Goal: Obtain resource: Download file/media

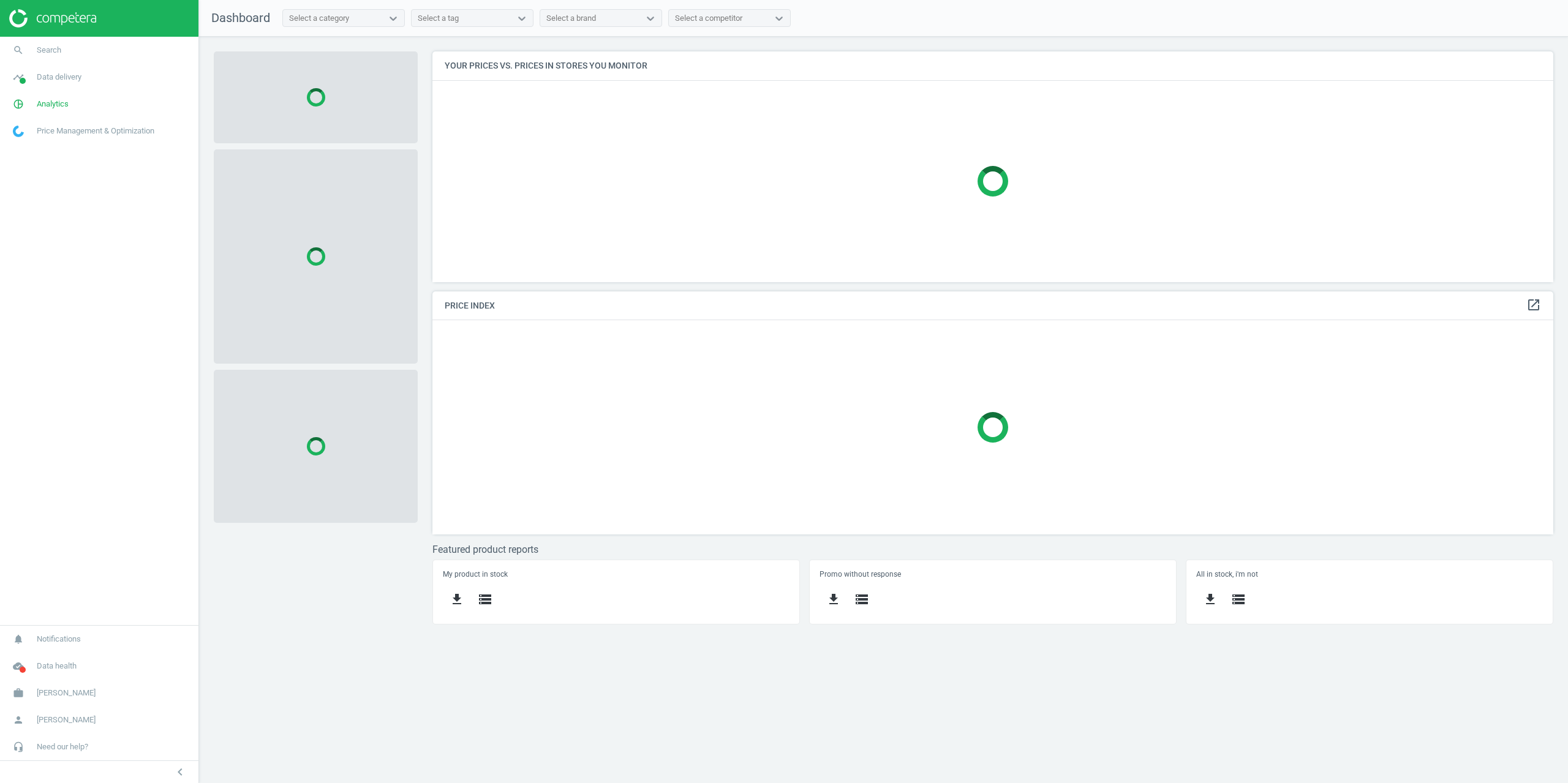
scroll to position [249, 1140]
click at [43, 85] on link "timeline Data delivery" at bounding box center [99, 77] width 199 height 27
click at [51, 71] on link "timeline Data delivery" at bounding box center [99, 77] width 199 height 27
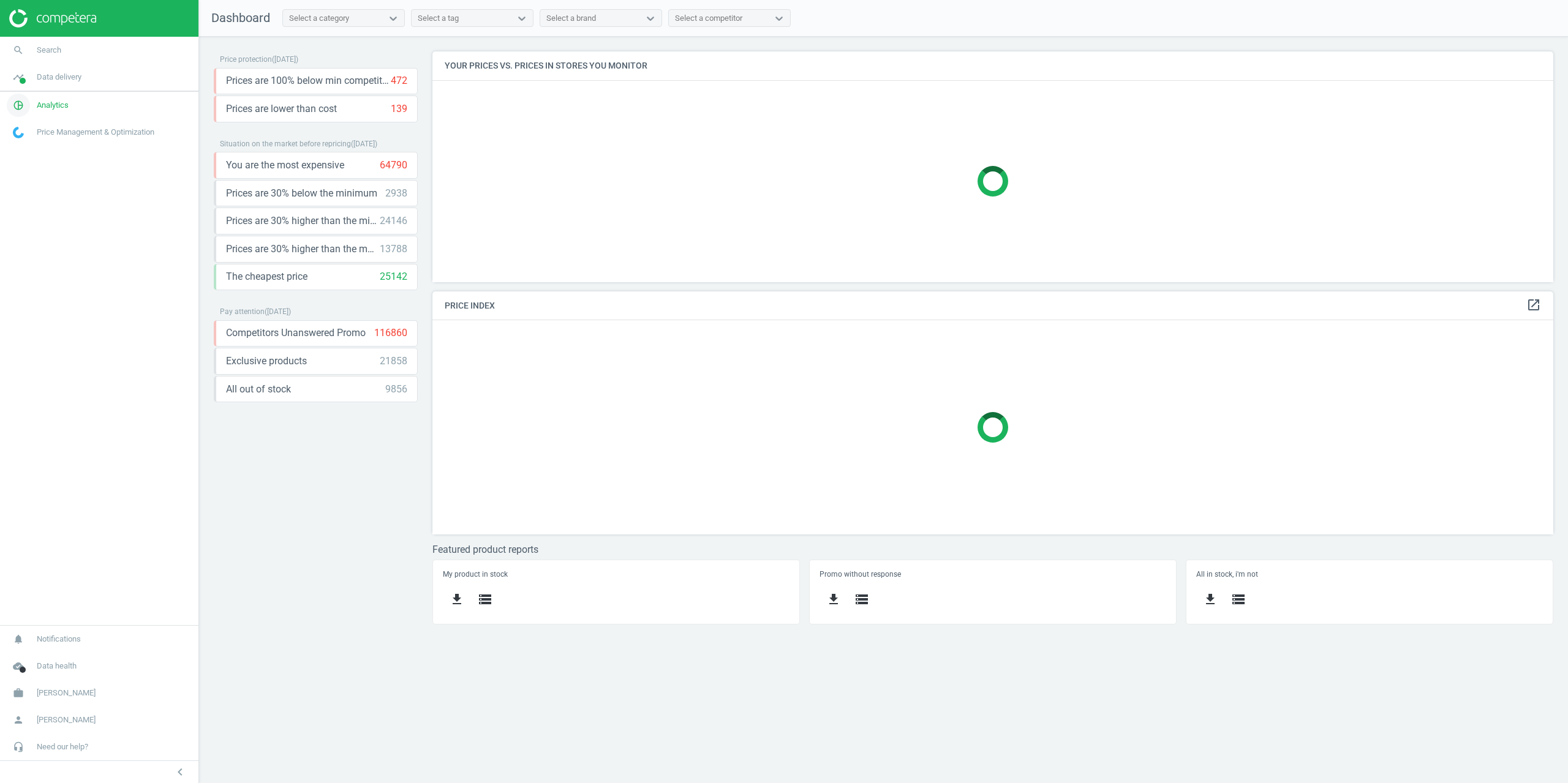
click at [48, 103] on span "Analytics" at bounding box center [53, 105] width 32 height 11
click at [33, 149] on span "Products" at bounding box center [28, 148] width 29 height 10
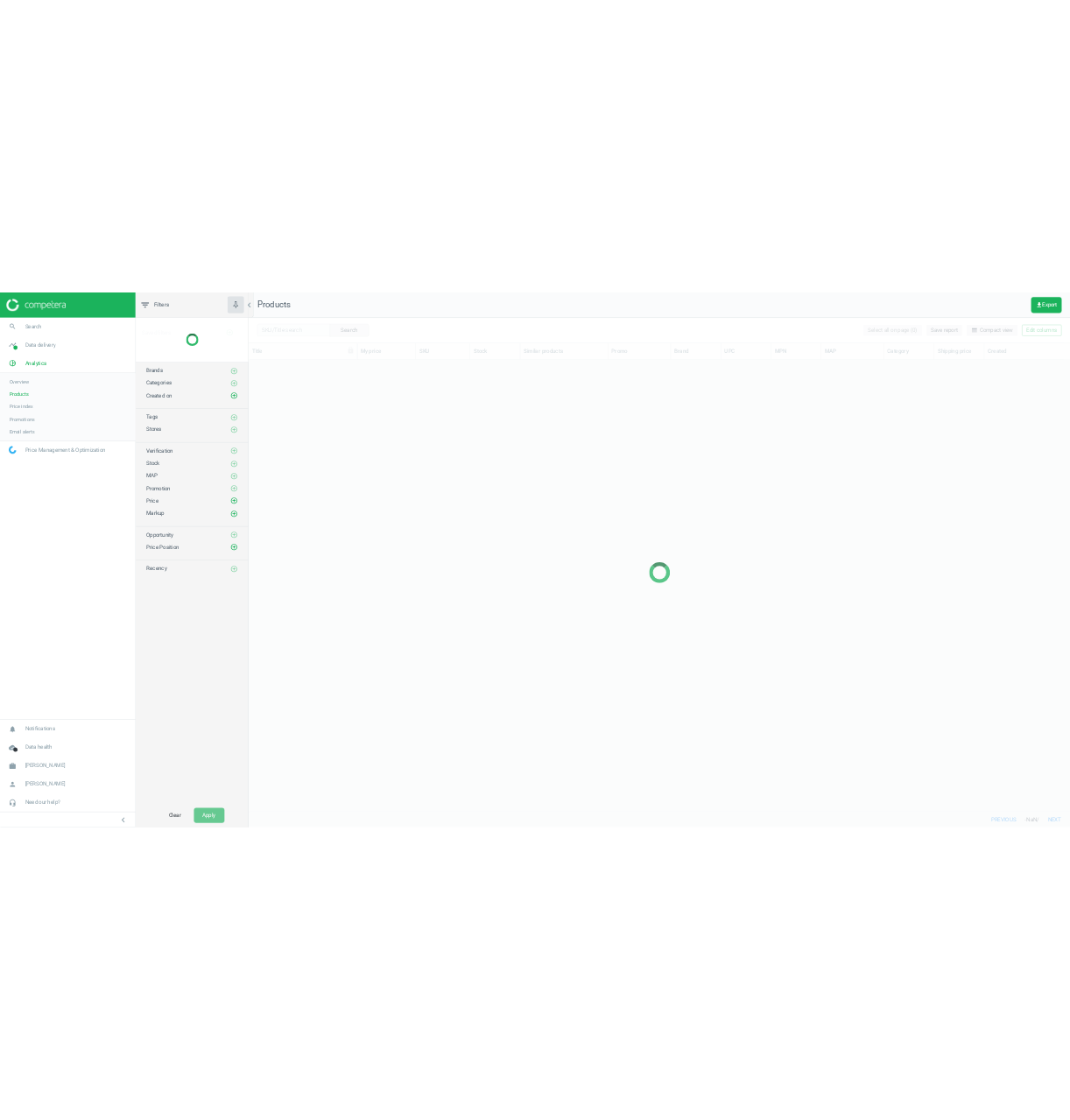
scroll to position [933, 1707]
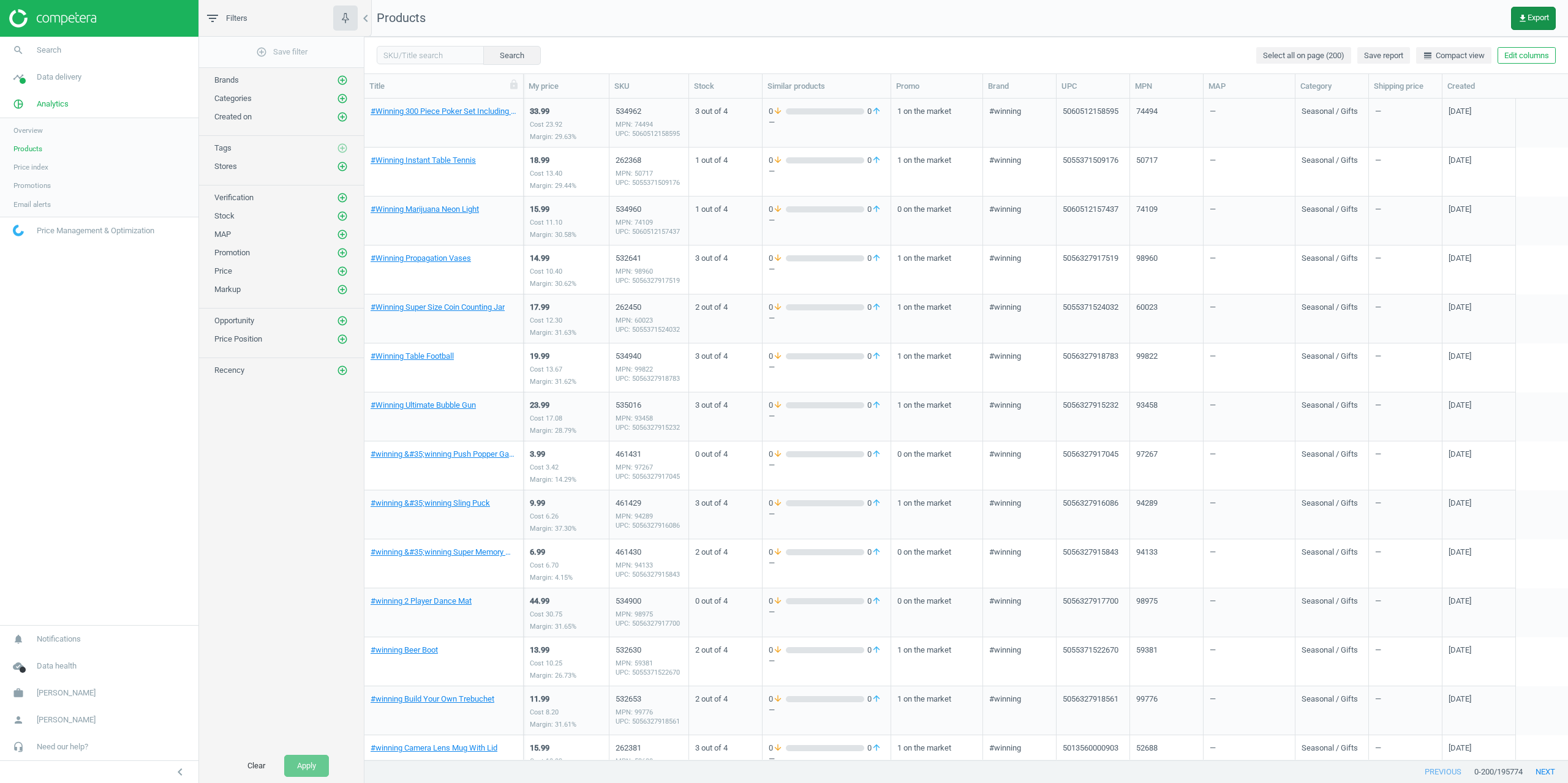
click at [1535, 18] on span "get_app Export" at bounding box center [1533, 18] width 31 height 10
click at [1421, 132] on button "insert_drive_file Marketplaces report (CSV)" at bounding box center [1448, 139] width 213 height 23
click at [1042, 35] on nav "Products get_app Export" at bounding box center [966, 18] width 1204 height 37
click at [347, 87] on div "Categories add_circle_outline" at bounding box center [281, 95] width 165 height 19
click at [343, 84] on icon "add_circle_outline" at bounding box center [342, 80] width 11 height 11
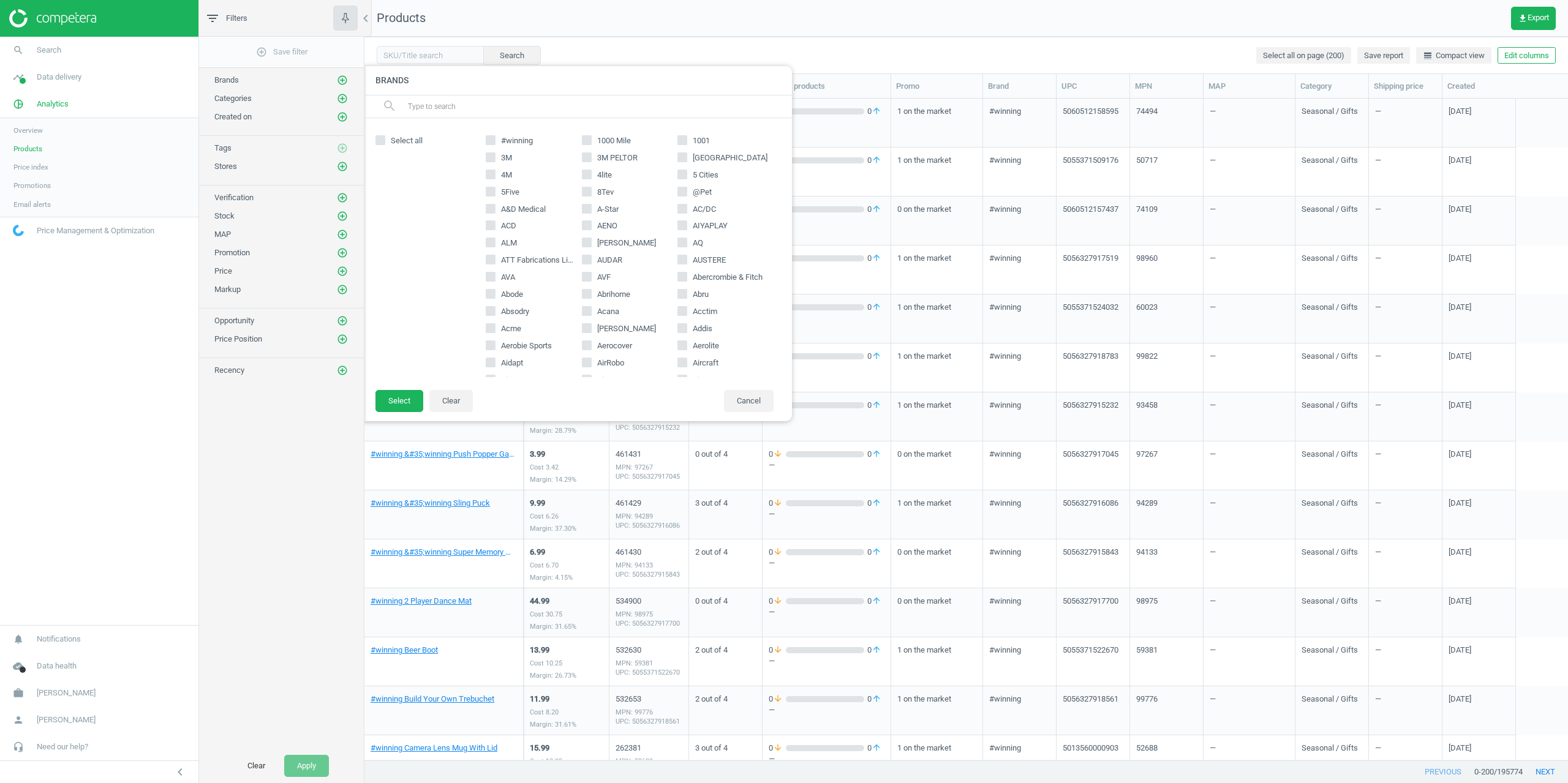
click at [492, 146] on span at bounding box center [490, 142] width 10 height 9
click at [492, 144] on input "#winning" at bounding box center [491, 140] width 8 height 8
checkbox input "true"
click at [404, 398] on button "Select" at bounding box center [399, 401] width 48 height 22
click at [314, 768] on button "Apply" at bounding box center [307, 766] width 45 height 22
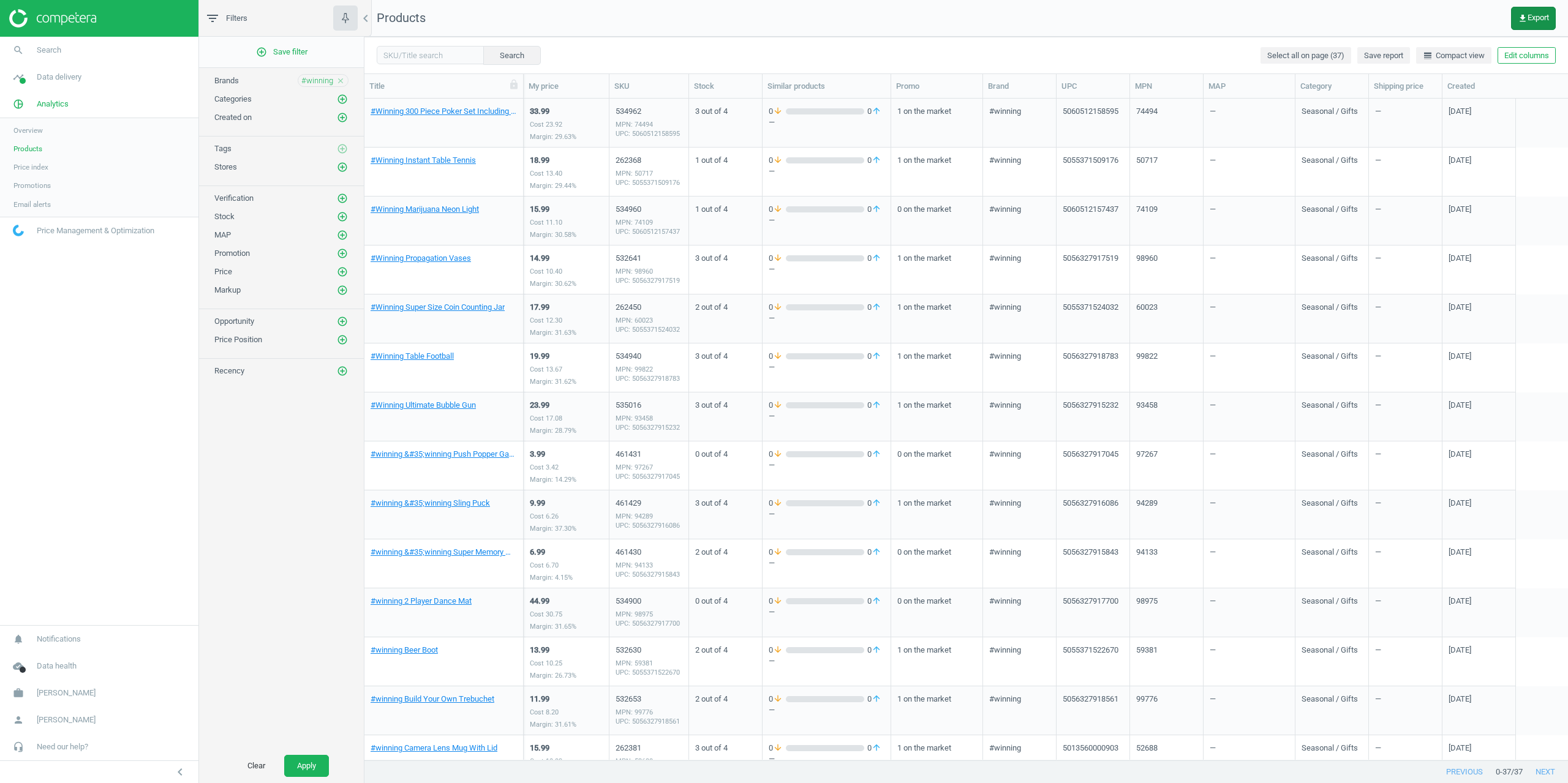
click at [1541, 21] on span "get_app Export" at bounding box center [1533, 18] width 31 height 10
click at [1407, 145] on button "insert_drive_file Marketplaces report (CSV)" at bounding box center [1448, 139] width 213 height 23
click at [215, 499] on div "add_circle_outline Save filter Brands #winning close Categories add_circle_outl…" at bounding box center [281, 392] width 165 height 712
